Goal: Use online tool/utility: Utilize a website feature to perform a specific function

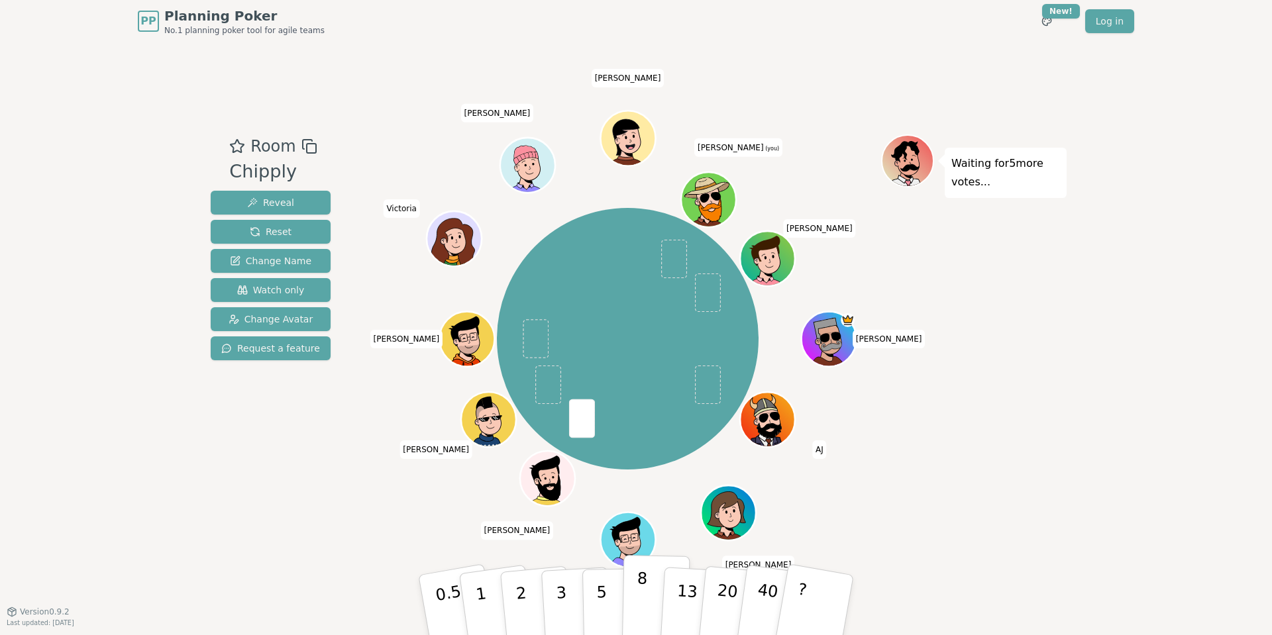
click at [633, 607] on button "8" at bounding box center [656, 605] width 68 height 101
click at [493, 609] on button "1" at bounding box center [496, 605] width 79 height 107
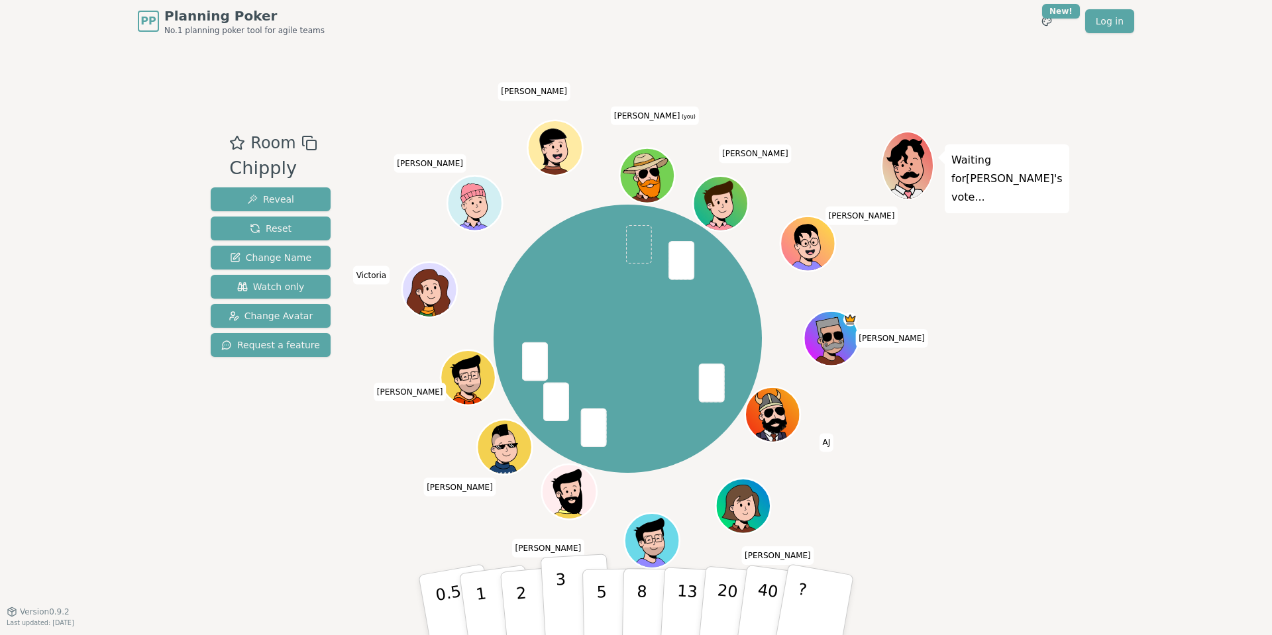
click at [555, 611] on button "3" at bounding box center [577, 605] width 72 height 103
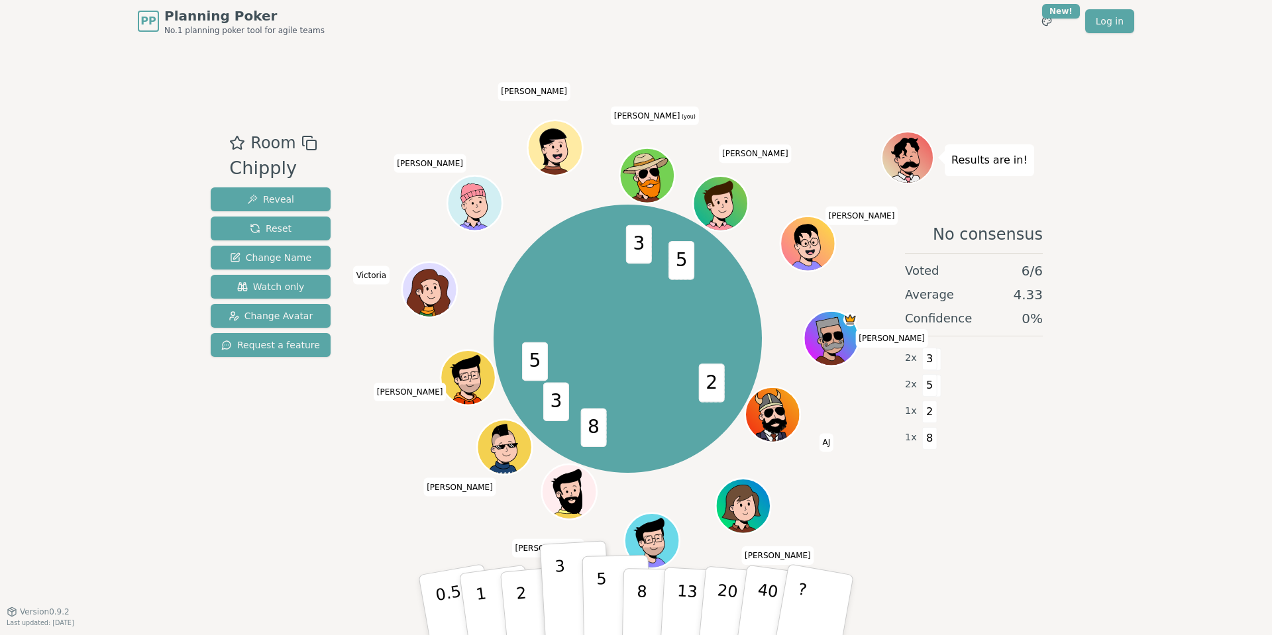
click at [594, 605] on button "5" at bounding box center [616, 605] width 68 height 101
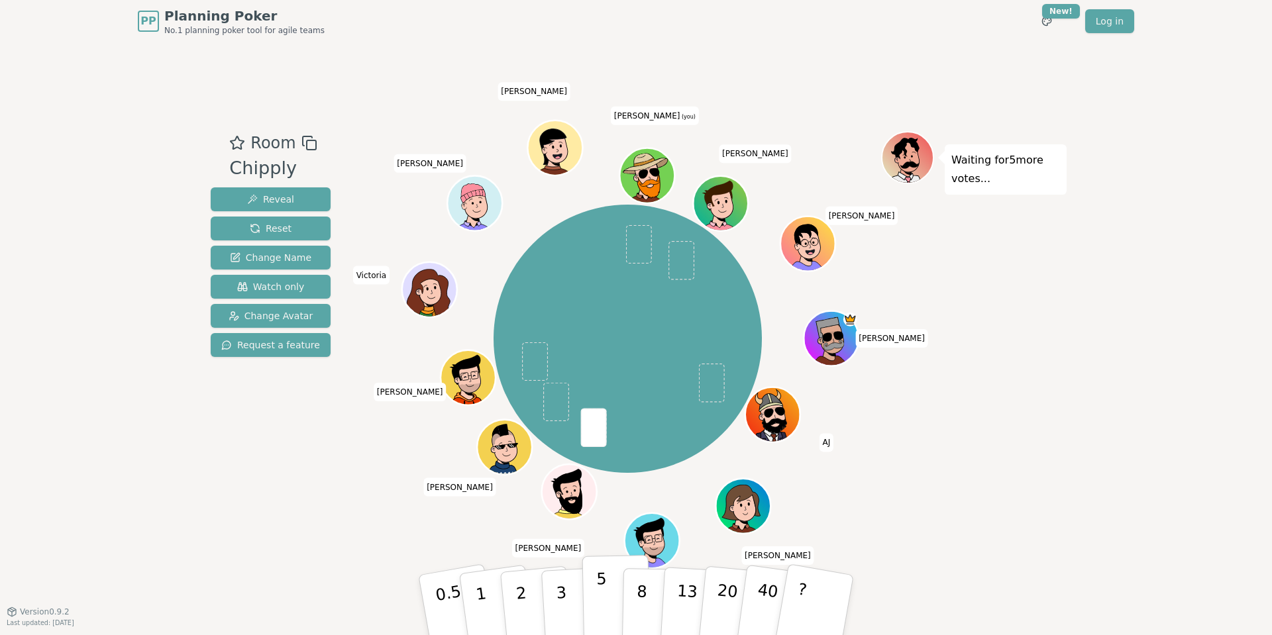
click at [604, 588] on p "5" at bounding box center [601, 606] width 11 height 72
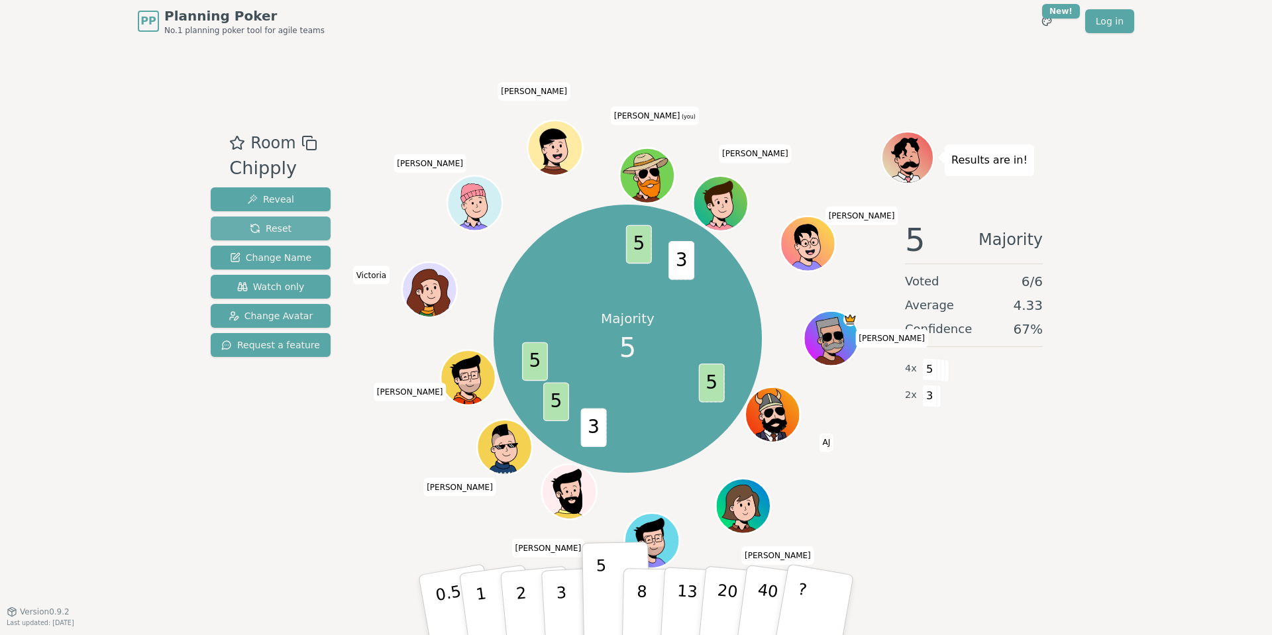
click at [254, 223] on span "Reset" at bounding box center [271, 228] width 42 height 13
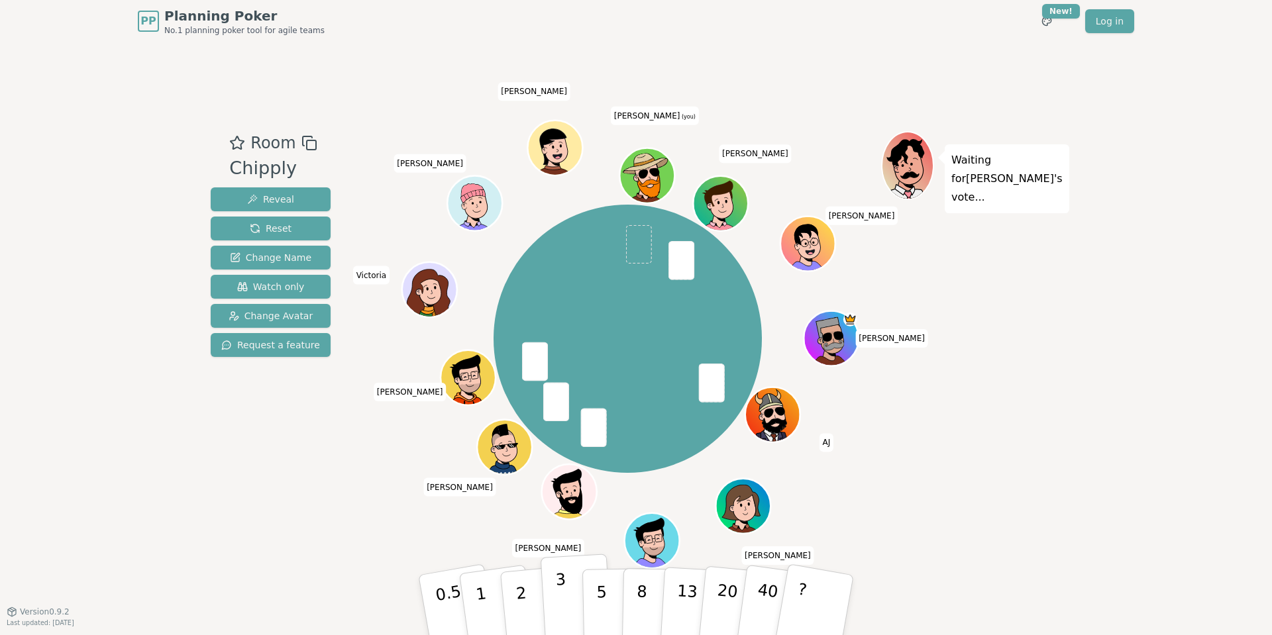
click at [563, 614] on p "3" at bounding box center [562, 607] width 15 height 72
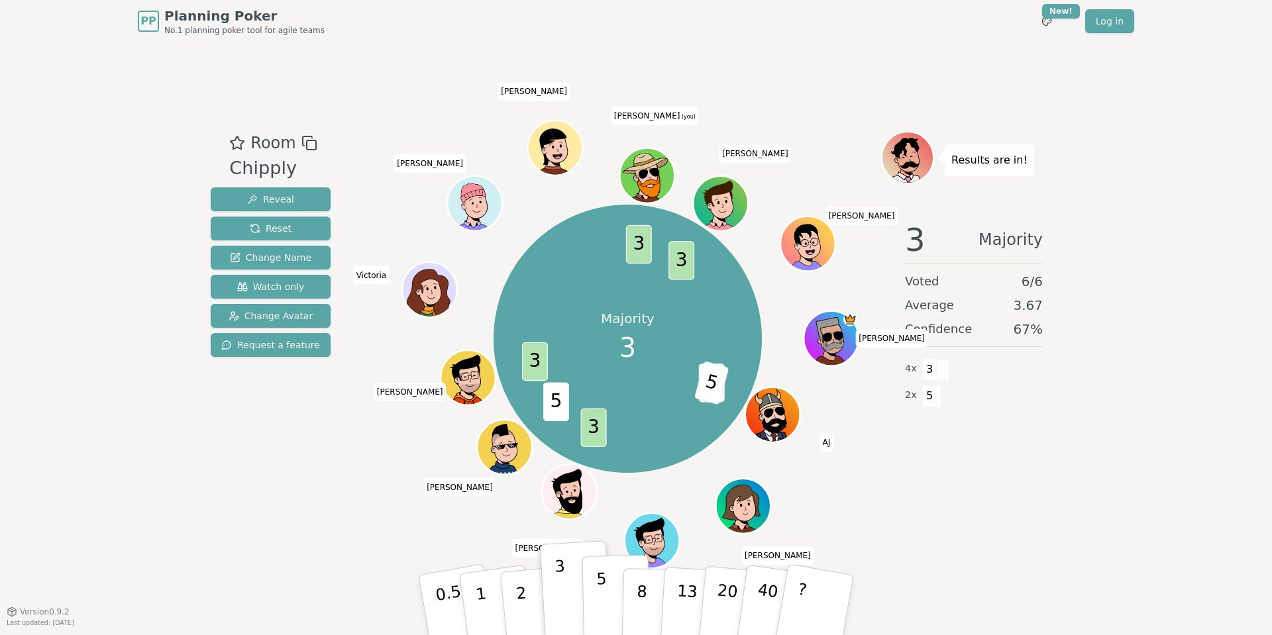
click at [611, 612] on button "5" at bounding box center [616, 605] width 68 height 101
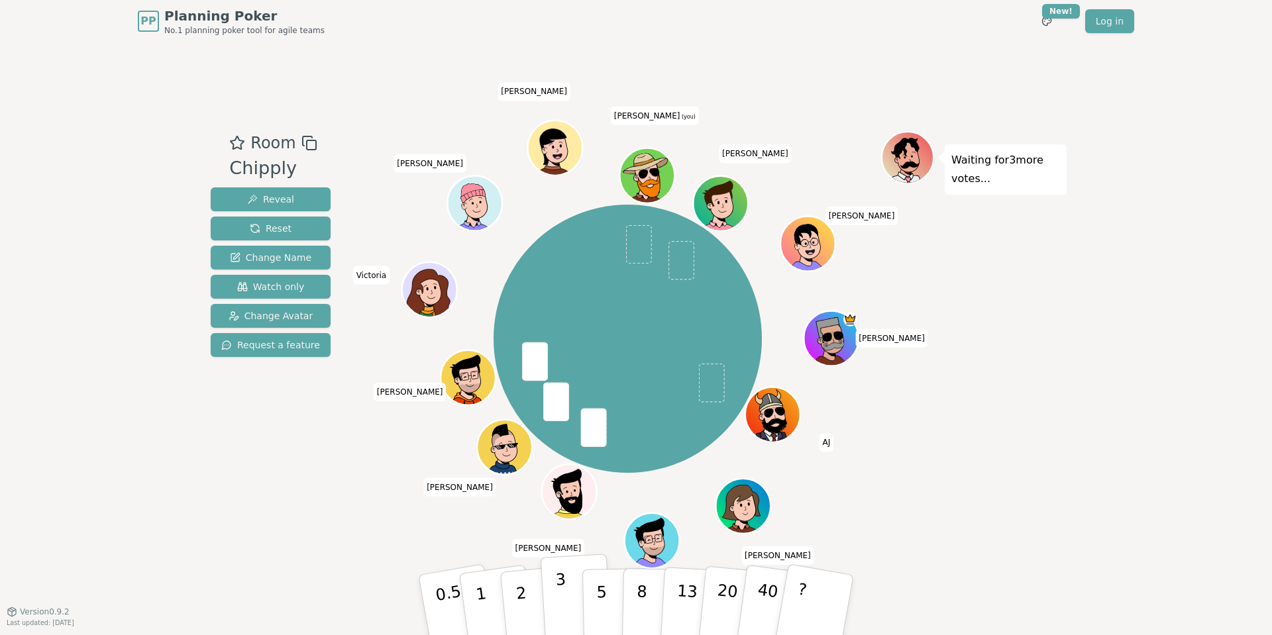
click at [561, 620] on p "3" at bounding box center [562, 607] width 15 height 72
click at [553, 600] on button "3" at bounding box center [577, 605] width 72 height 103
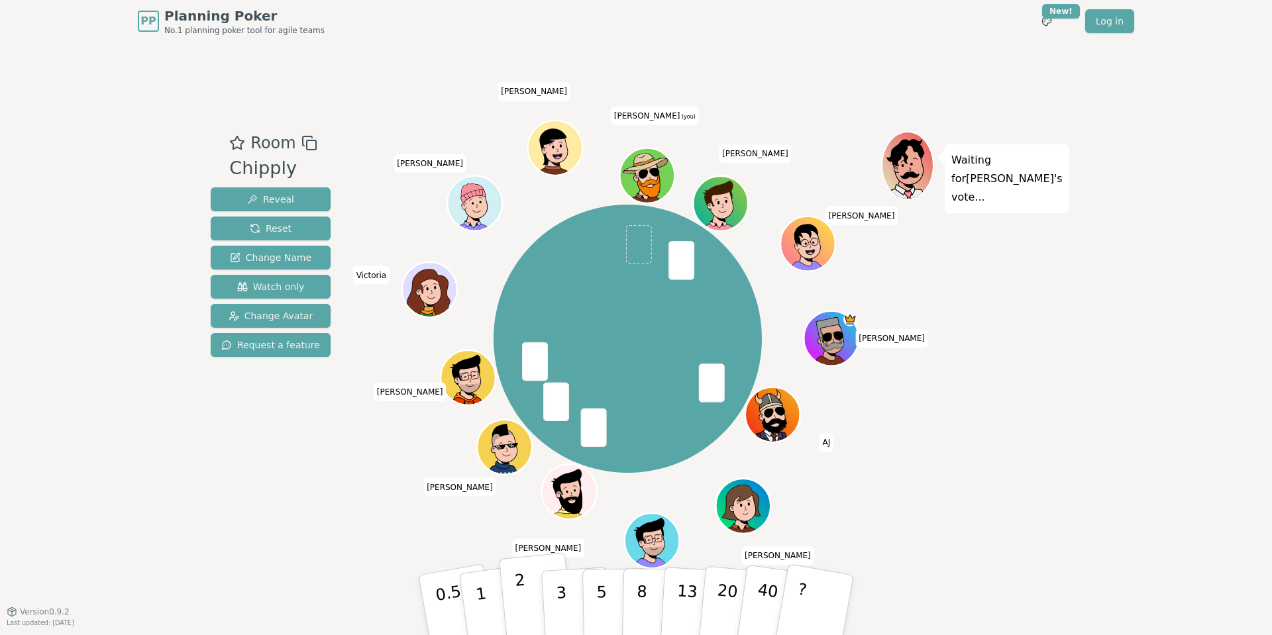
click at [525, 615] on p "2" at bounding box center [522, 607] width 17 height 72
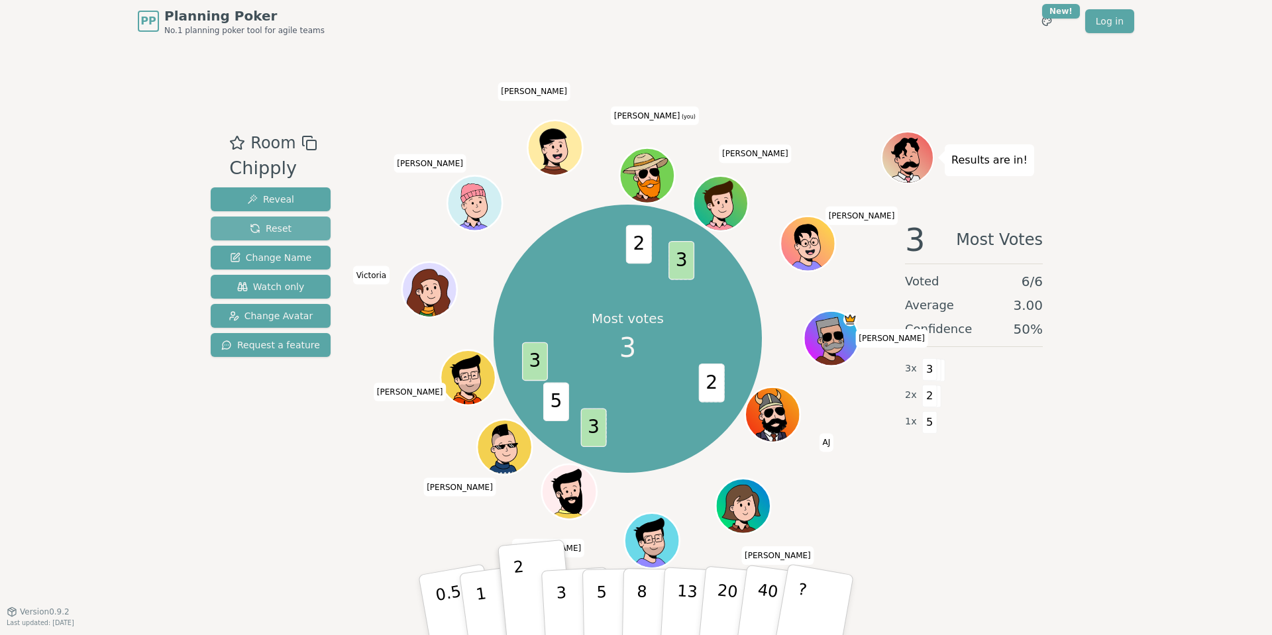
click at [280, 225] on span "Reset" at bounding box center [271, 228] width 42 height 13
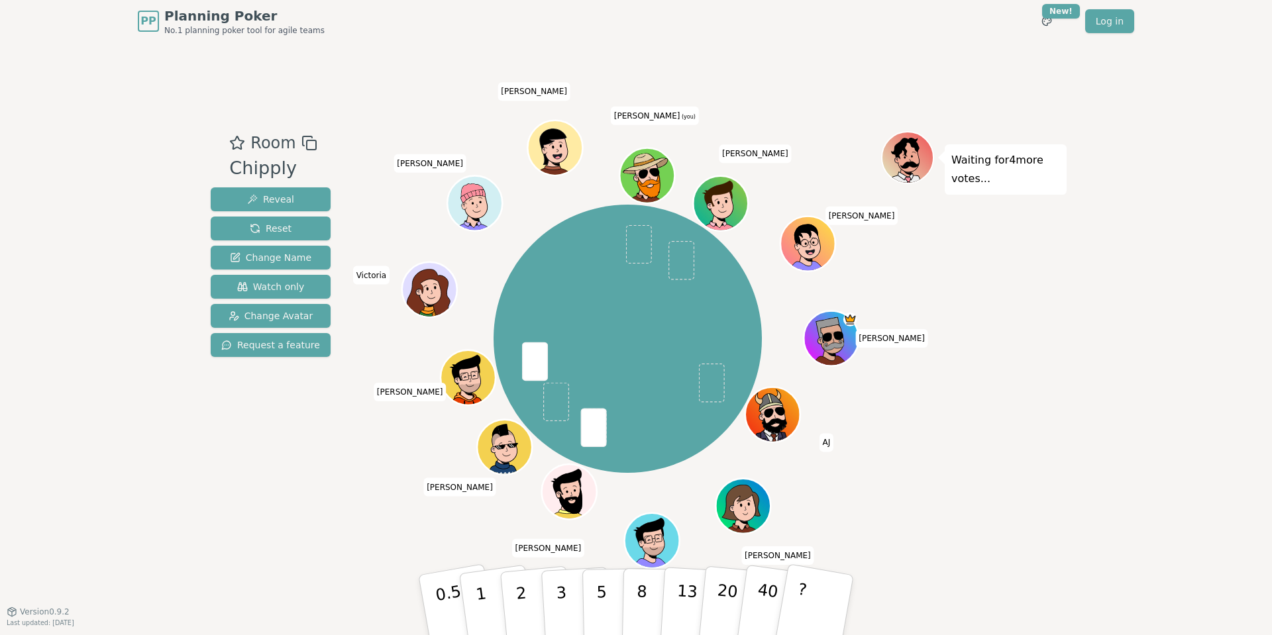
drag, startPoint x: 482, startPoint y: 604, endPoint x: 488, endPoint y: 554, distance: 50.1
click at [361, 541] on div "Room Chipply Reveal Reset Change Name Watch only Change Avatar Request a featur…" at bounding box center [635, 326] width 861 height 569
click at [601, 590] on p "5" at bounding box center [601, 606] width 11 height 72
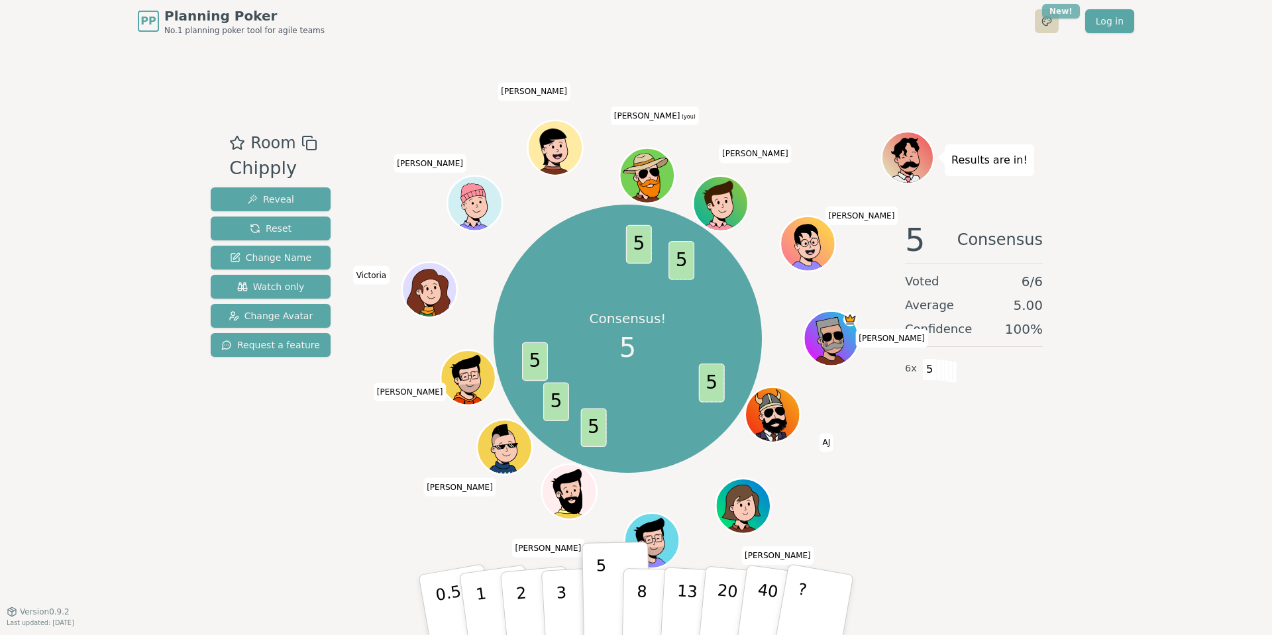
click at [1066, 9] on html "PP Planning Poker No.1 planning poker tool for agile teams Toggle theme New! Lo…" at bounding box center [636, 317] width 1272 height 635
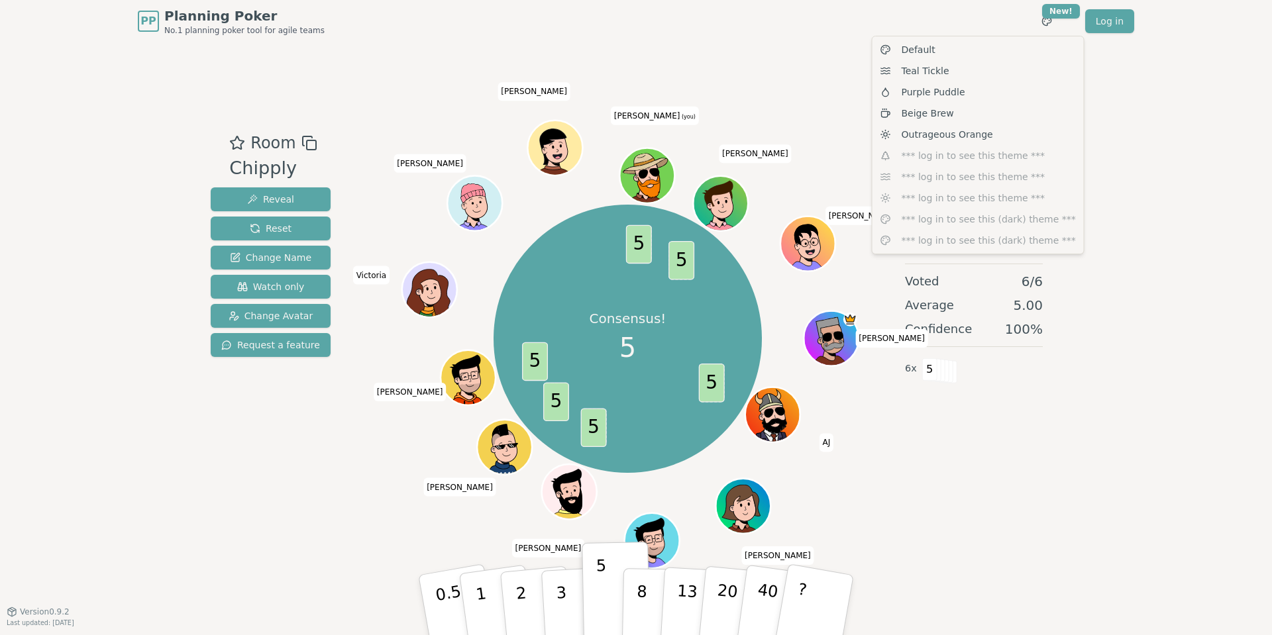
click at [717, 30] on html "PP Planning Poker No.1 planning poker tool for agile teams Toggle theme New! Lo…" at bounding box center [636, 317] width 1272 height 635
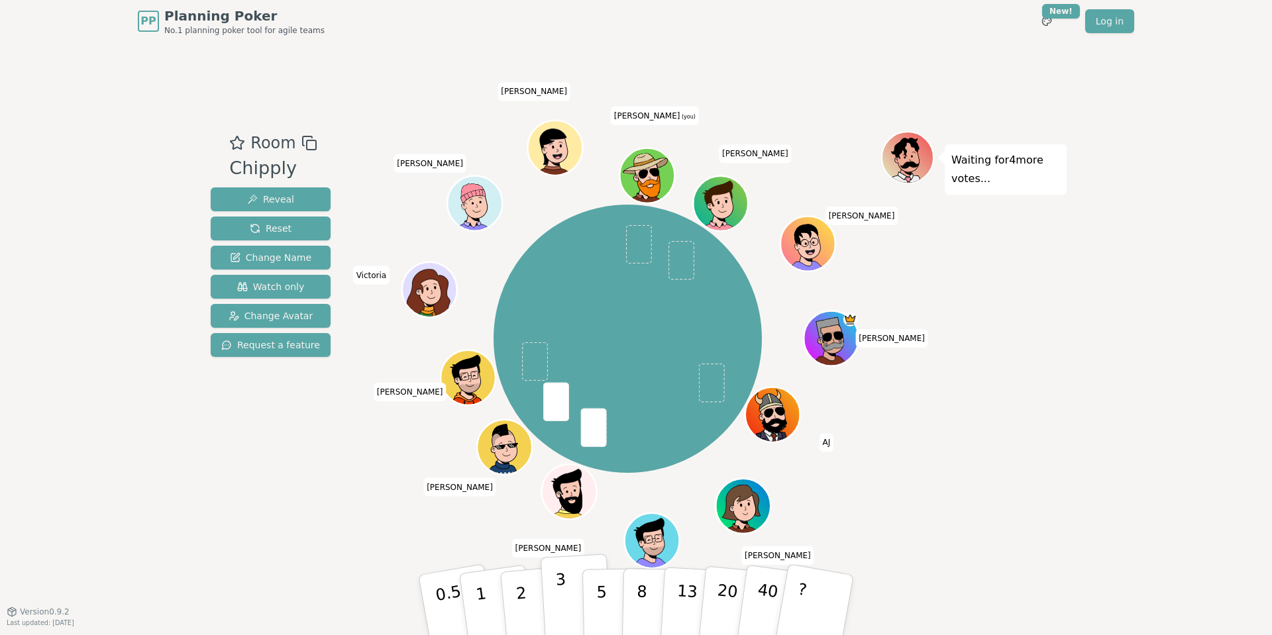
click at [557, 606] on p "3" at bounding box center [562, 607] width 15 height 72
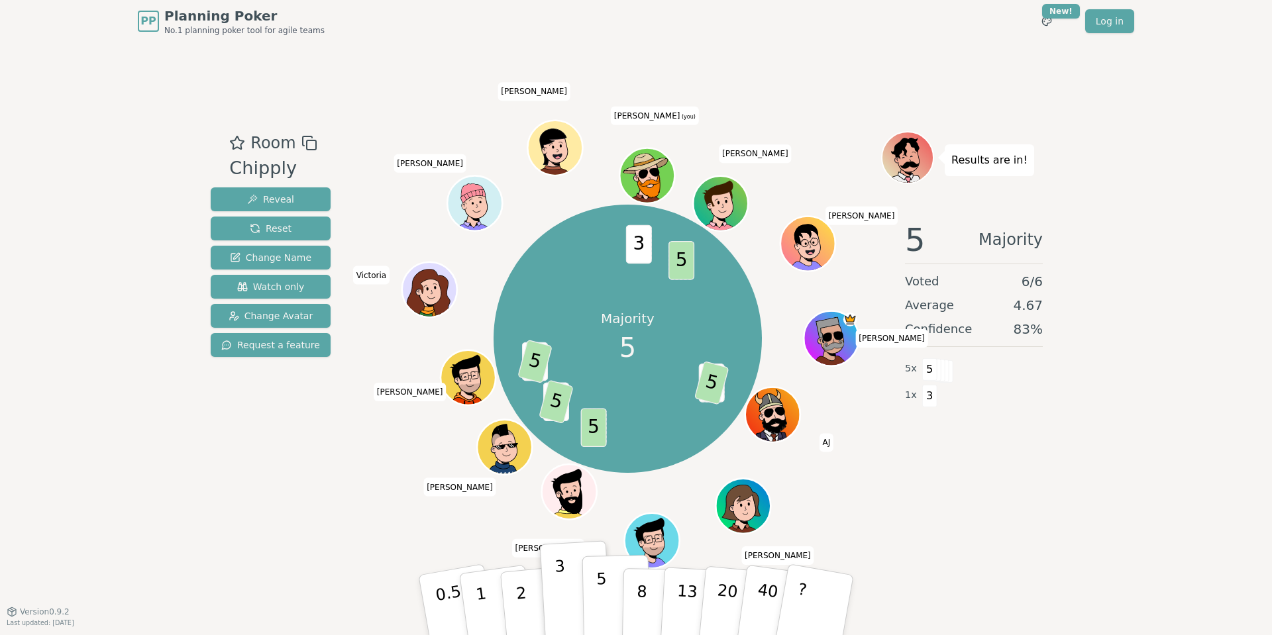
click at [591, 601] on button "5" at bounding box center [616, 605] width 68 height 101
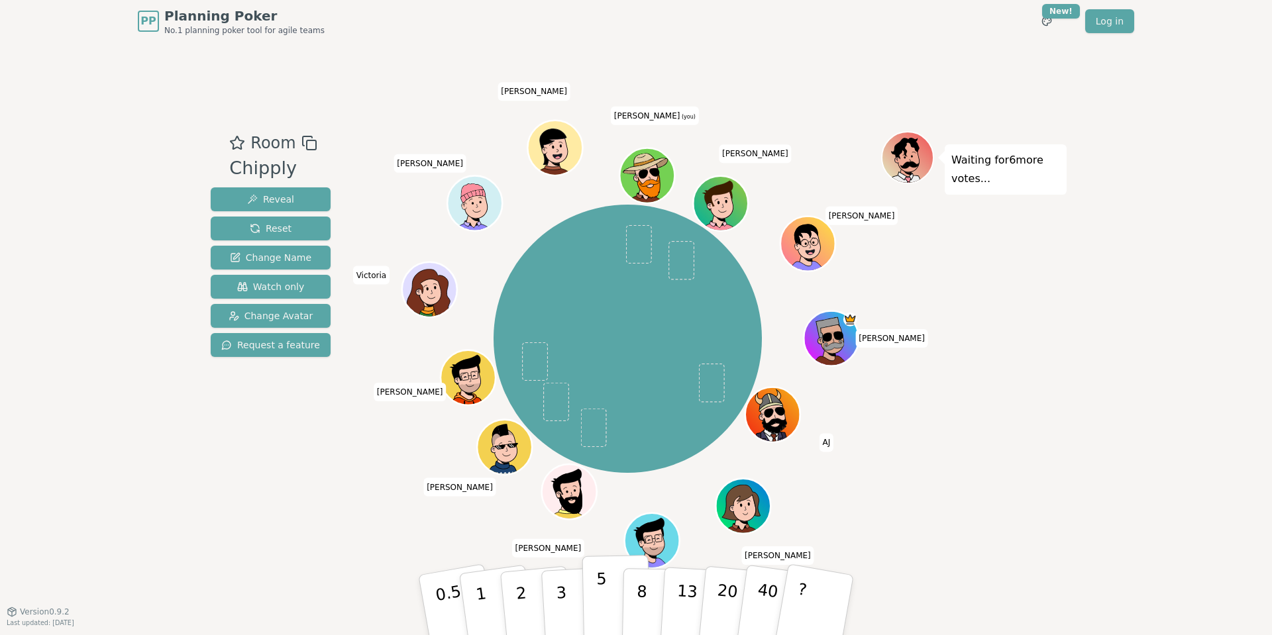
click at [605, 618] on button "5" at bounding box center [616, 605] width 68 height 101
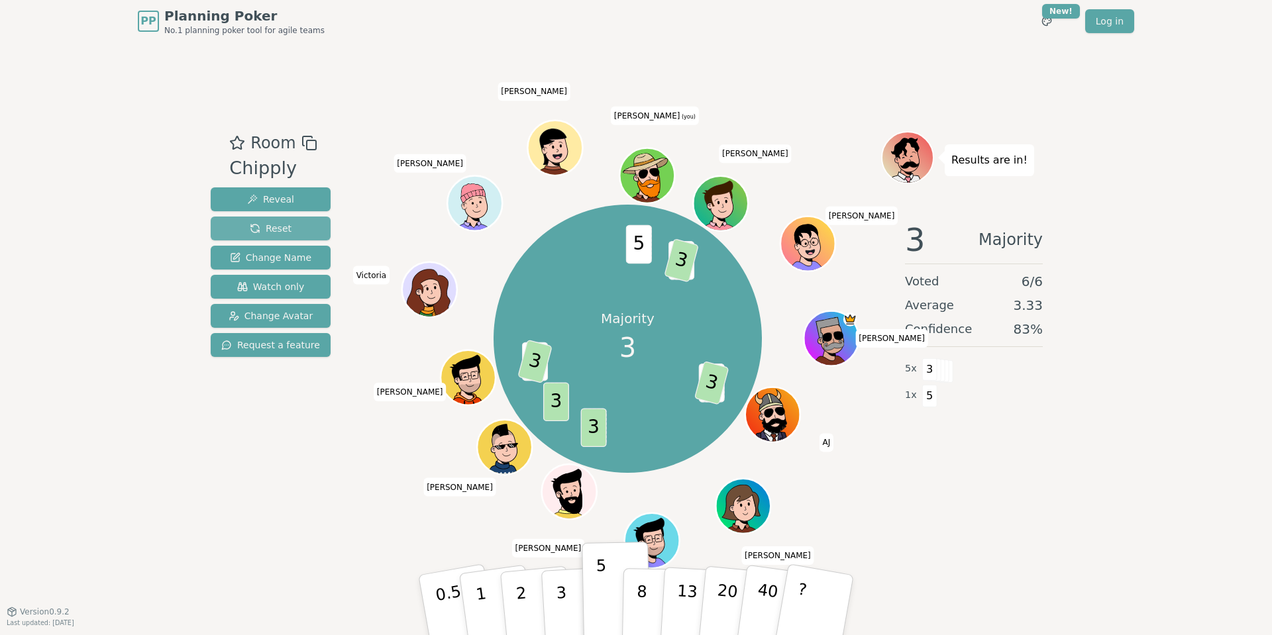
click at [274, 227] on span "Reset" at bounding box center [271, 228] width 42 height 13
